Goal: Task Accomplishment & Management: Use online tool/utility

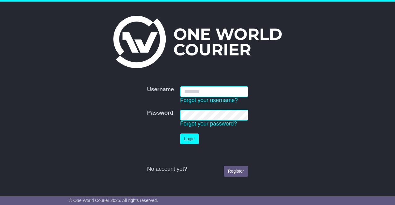
type input "**********"
click at [180, 134] on button "Login" at bounding box center [189, 139] width 19 height 11
